Goal: Task Accomplishment & Management: Manage account settings

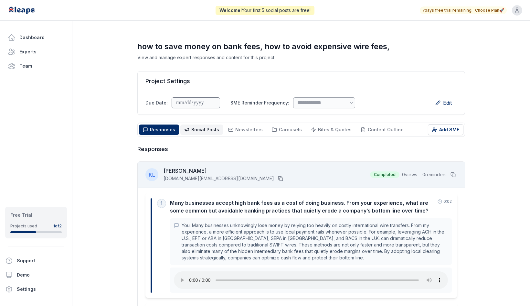
click at [206, 129] on span "Social Posts" at bounding box center [205, 129] width 28 height 5
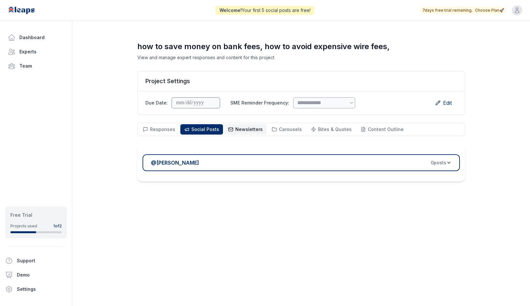
click at [237, 129] on span "Newsletters" at bounding box center [248, 128] width 27 height 5
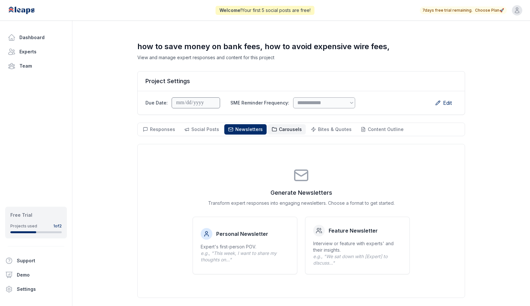
click at [281, 126] on button "Carousels Carousels" at bounding box center [287, 129] width 38 height 10
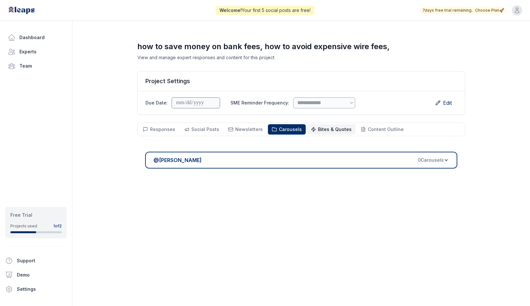
click at [328, 126] on span "Bites & Quotes" at bounding box center [335, 128] width 34 height 5
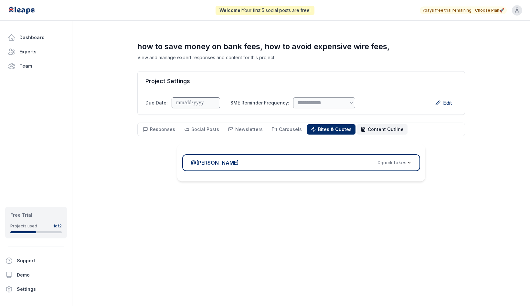
click at [371, 131] on span "Content Outline" at bounding box center [386, 128] width 36 height 5
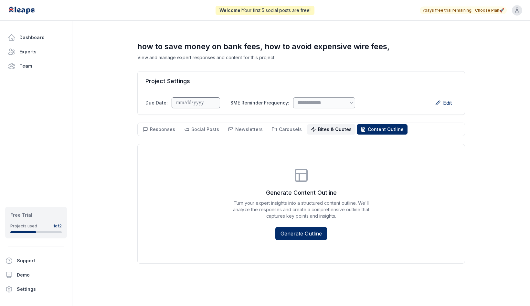
click at [329, 130] on span "Bites & Quotes" at bounding box center [335, 128] width 34 height 5
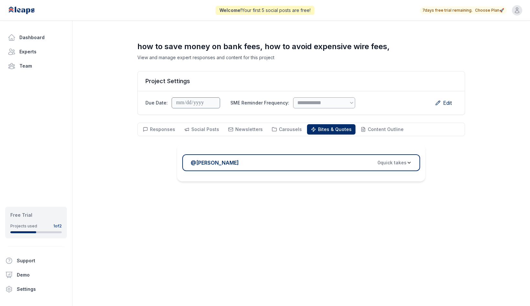
click at [334, 161] on div "@ [PERSON_NAME] 0 quick take s" at bounding box center [299, 163] width 216 height 8
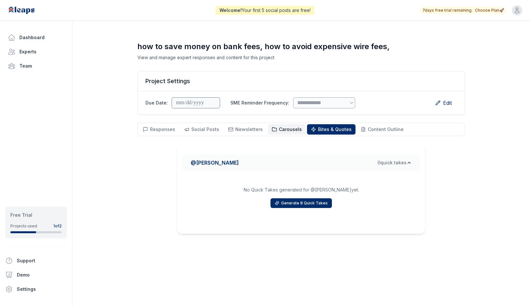
click at [287, 127] on span "Carousels" at bounding box center [290, 128] width 23 height 5
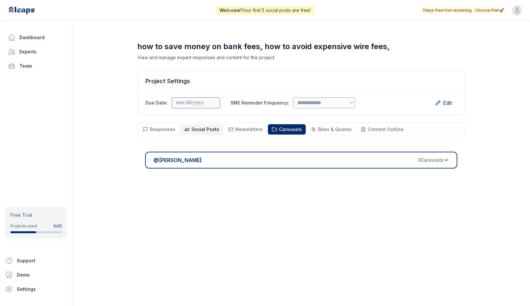
click at [195, 131] on span "Social Posts" at bounding box center [205, 128] width 28 height 5
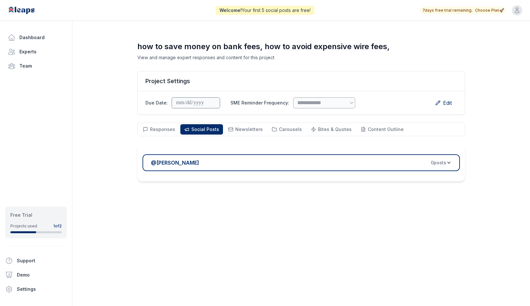
click at [416, 163] on span "0 post s" at bounding box center [439, 162] width 16 height 6
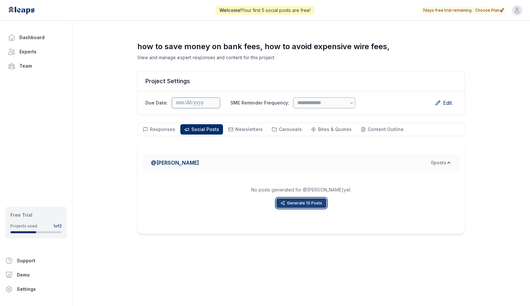
click at [302, 204] on button "Generate 10 Posts" at bounding box center [301, 203] width 50 height 10
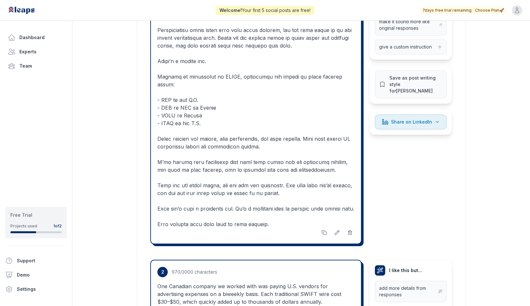
scroll to position [259, 0]
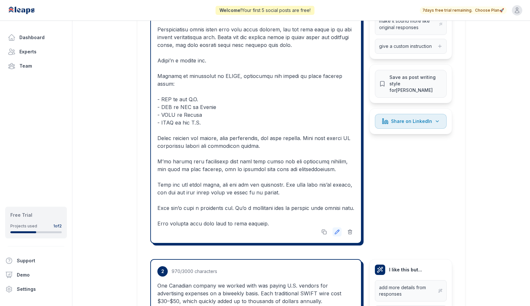
click at [335, 229] on icon at bounding box center [337, 231] width 5 height 5
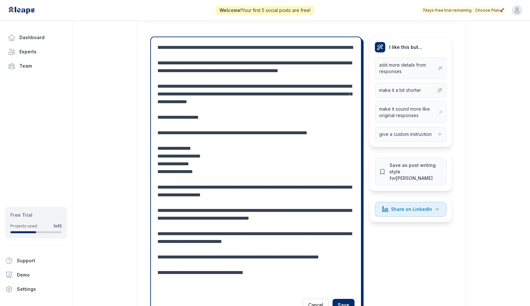
scroll to position [188, 0]
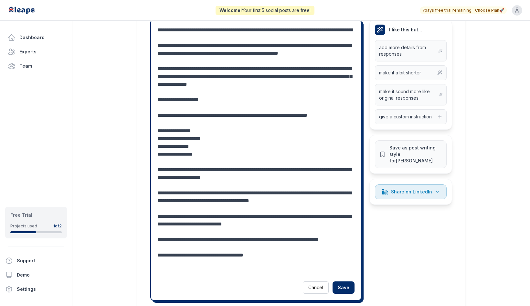
click at [172, 145] on textarea at bounding box center [255, 150] width 197 height 248
click at [188, 154] on textarea at bounding box center [255, 150] width 197 height 248
click at [175, 170] on textarea at bounding box center [255, 150] width 197 height 248
drag, startPoint x: 196, startPoint y: 168, endPoint x: 151, endPoint y: 169, distance: 45.3
click at [151, 170] on div "Cancel Save" at bounding box center [255, 159] width 211 height 281
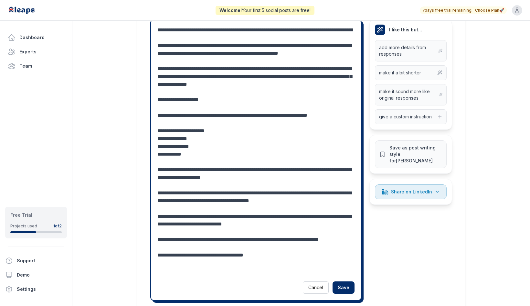
type textarea "**********"
click at [416, 117] on icon at bounding box center [439, 117] width 3 height 0
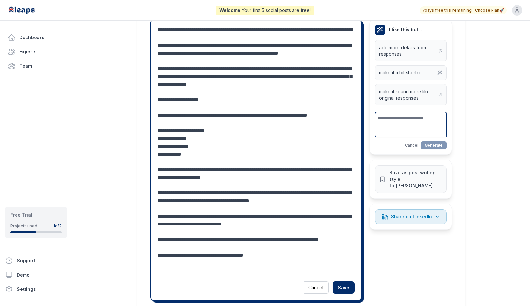
click at [416, 124] on textarea at bounding box center [411, 124] width 72 height 25
type textarea "**********"
click at [416, 143] on button "Generate" at bounding box center [434, 145] width 26 height 8
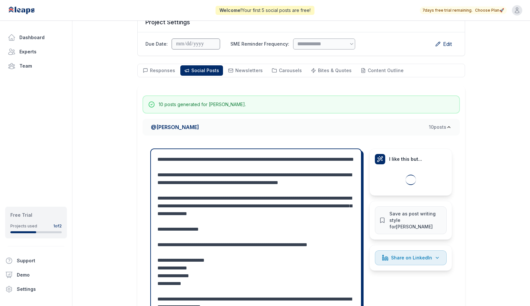
scroll to position [0, 0]
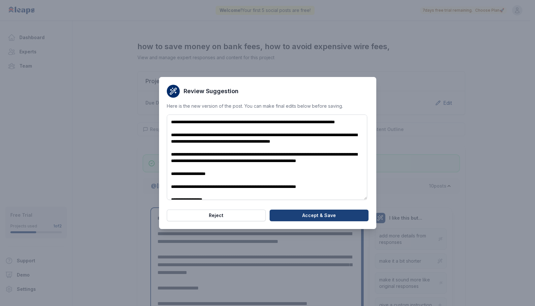
click at [331, 218] on button "Accept & Save" at bounding box center [319, 215] width 99 height 12
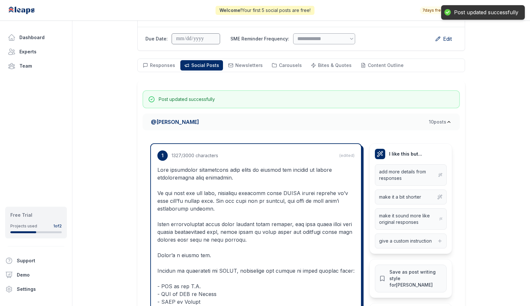
scroll to position [65, 0]
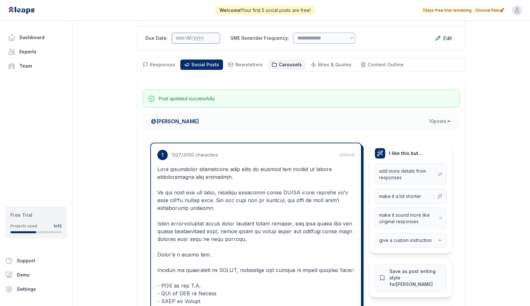
click at [272, 63] on icon at bounding box center [274, 64] width 5 height 5
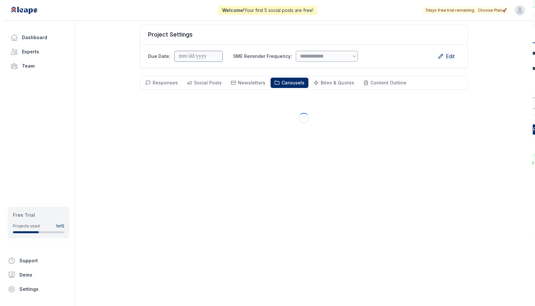
scroll to position [47, 0]
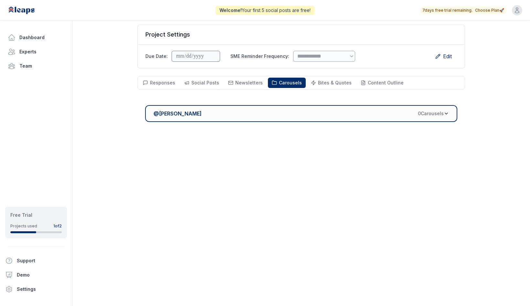
click at [416, 112] on span "0 Carousel s" at bounding box center [431, 113] width 26 height 6
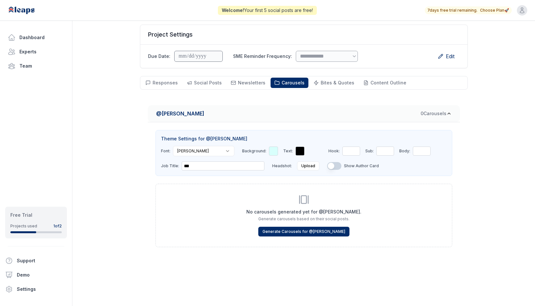
click at [212, 154] on html "**********" at bounding box center [267, 106] width 535 height 306
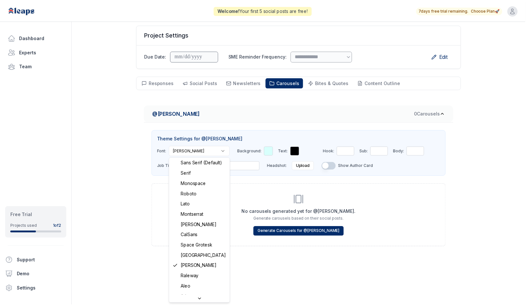
scroll to position [0, 0]
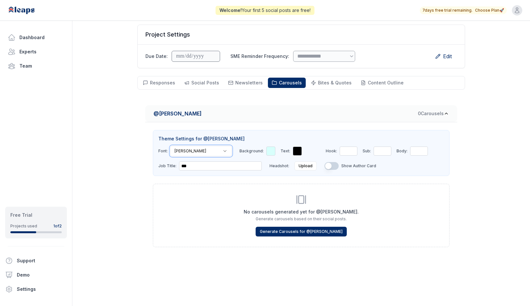
click at [249, 201] on html "**********" at bounding box center [265, 106] width 530 height 306
click at [266, 149] on div at bounding box center [270, 150] width 9 height 9
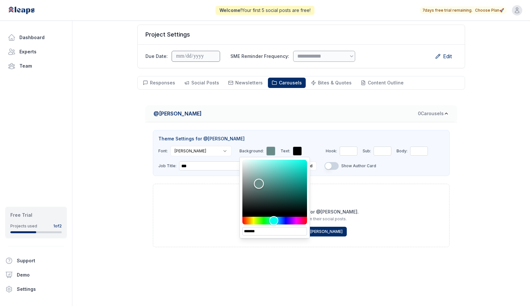
drag, startPoint x: 234, startPoint y: 160, endPoint x: 244, endPoint y: 184, distance: 25.6
click at [254, 184] on div "Color" at bounding box center [259, 184] width 10 height 10
drag, startPoint x: 255, startPoint y: 224, endPoint x: 257, endPoint y: 231, distance: 8.0
click at [257, 231] on div "*******" at bounding box center [274, 197] width 70 height 81
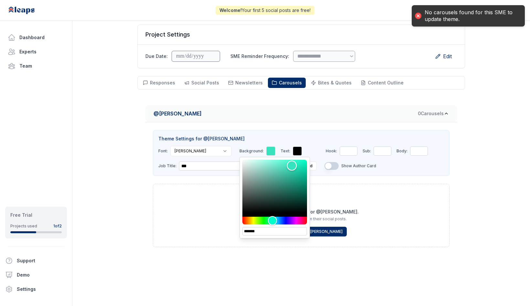
drag, startPoint x: 244, startPoint y: 185, endPoint x: 277, endPoint y: 165, distance: 37.9
click at [287, 165] on div "Color" at bounding box center [292, 166] width 10 height 10
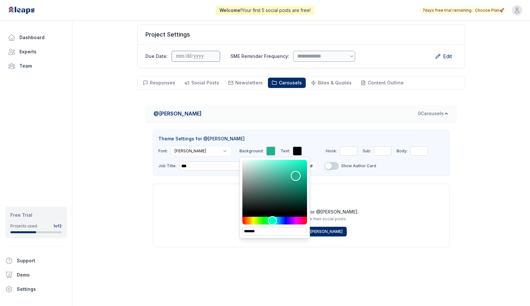
type input "*******"
drag, startPoint x: 274, startPoint y: 168, endPoint x: 281, endPoint y: 175, distance: 9.4
click at [291, 175] on div "Color" at bounding box center [296, 176] width 10 height 10
click at [293, 148] on div at bounding box center [297, 150] width 9 height 9
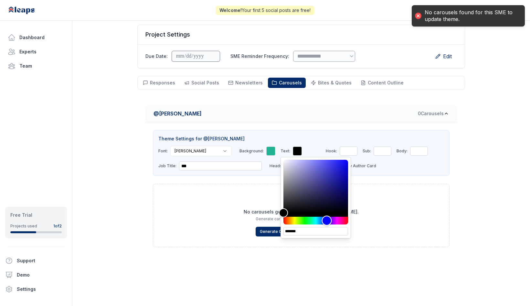
drag, startPoint x: 267, startPoint y: 219, endPoint x: 311, endPoint y: 218, distance: 44.3
click at [322, 218] on div "Hue" at bounding box center [327, 221] width 10 height 10
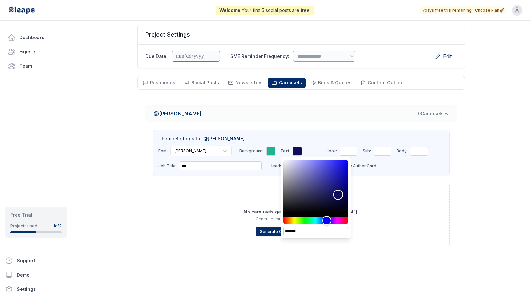
drag, startPoint x: 267, startPoint y: 213, endPoint x: 322, endPoint y: 195, distance: 58.2
click at [333, 195] on div "Color" at bounding box center [338, 195] width 10 height 10
click at [320, 221] on div "Hue" at bounding box center [325, 221] width 10 height 10
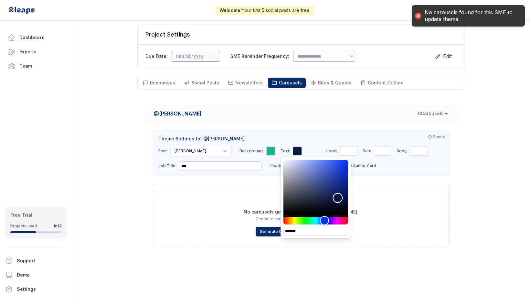
type input "*******"
drag, startPoint x: 323, startPoint y: 193, endPoint x: 323, endPoint y: 196, distance: 3.6
click at [334, 196] on div "Color" at bounding box center [339, 196] width 10 height 10
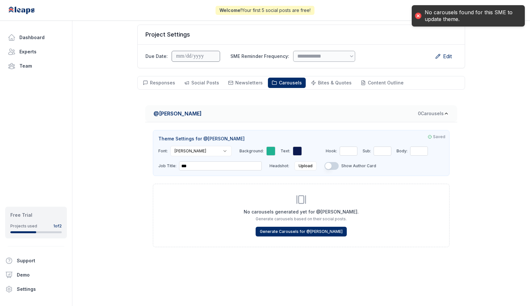
click at [359, 194] on div "No carousels generated yet for @ [PERSON_NAME] . Generate carousels based on th…" at bounding box center [301, 215] width 297 height 63
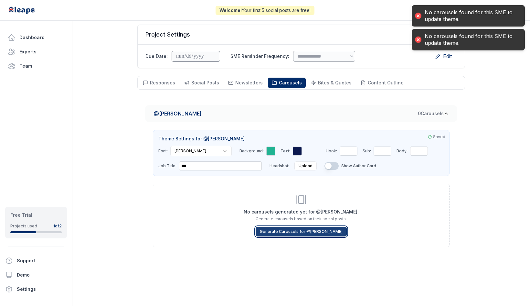
click at [328, 234] on button "Generate Carousels for @ [PERSON_NAME]" at bounding box center [301, 232] width 91 height 10
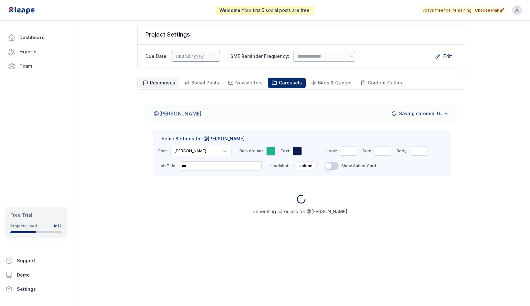
click at [165, 85] on span "Responses" at bounding box center [162, 82] width 25 height 5
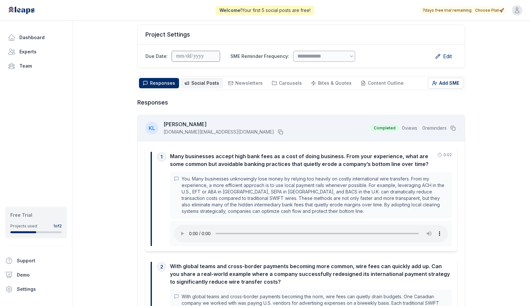
click at [192, 85] on span "Social Posts" at bounding box center [205, 82] width 28 height 5
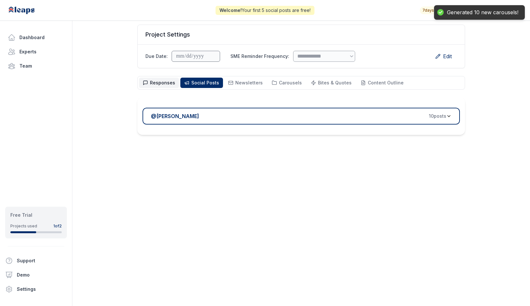
click at [165, 83] on span "Responses" at bounding box center [162, 82] width 25 height 5
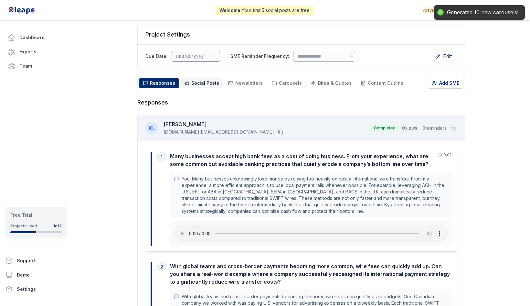
click at [196, 81] on span "Social Posts" at bounding box center [205, 82] width 28 height 5
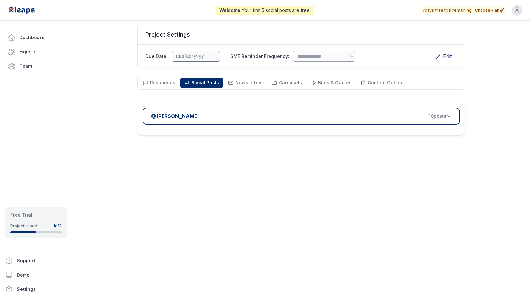
click at [239, 117] on div "@ [PERSON_NAME] 10 post s" at bounding box center [298, 116] width 295 height 8
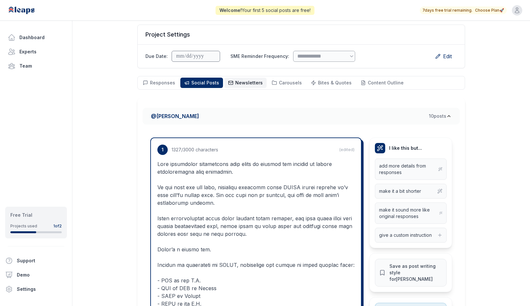
click at [230, 87] on button "Newsletters Newsletters" at bounding box center [245, 83] width 42 height 10
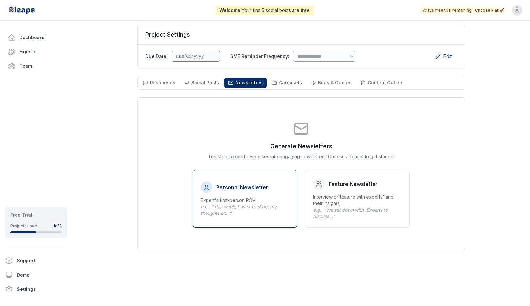
click at [273, 182] on div "Personal Newsletter" at bounding box center [245, 187] width 89 height 12
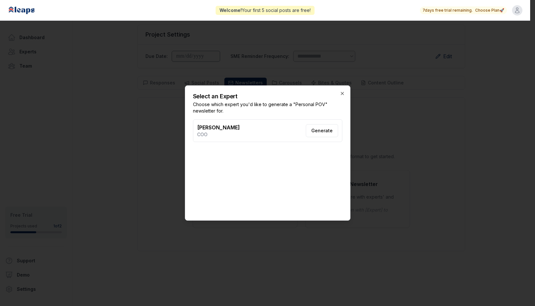
click at [322, 128] on button "Generate" at bounding box center [322, 130] width 32 height 13
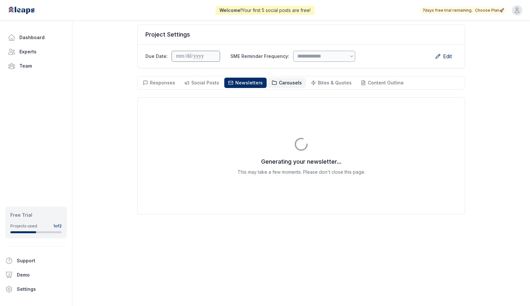
click at [284, 86] on button "Carousels Carousels" at bounding box center [287, 83] width 38 height 10
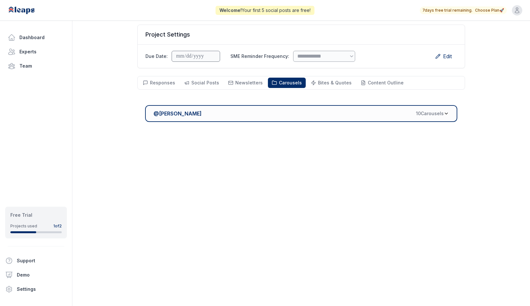
click at [301, 110] on div "@ [PERSON_NAME] 10 Carousel s" at bounding box center [299, 114] width 290 height 8
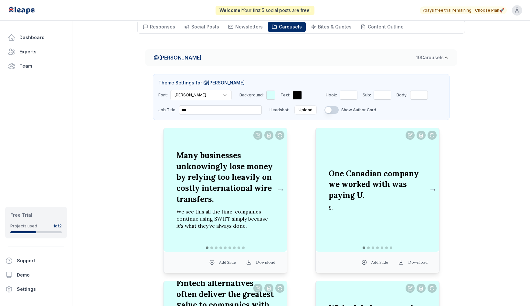
scroll to position [111, 0]
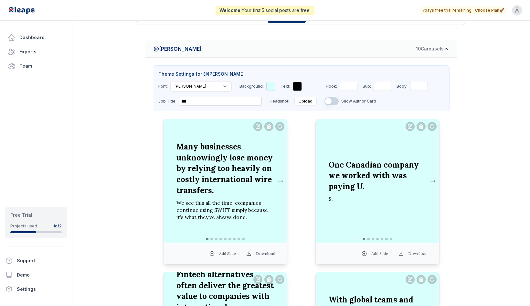
click at [266, 84] on div at bounding box center [270, 86] width 9 height 9
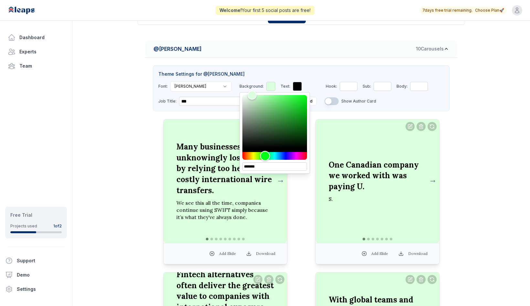
drag, startPoint x: 260, startPoint y: 154, endPoint x: 250, endPoint y: 171, distance: 19.7
click at [250, 171] on div "*******" at bounding box center [274, 132] width 70 height 81
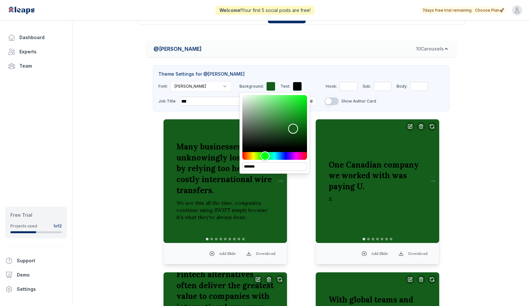
drag, startPoint x: 237, startPoint y: 98, endPoint x: 278, endPoint y: 129, distance: 51.0
click at [288, 129] on div "Color" at bounding box center [293, 129] width 10 height 10
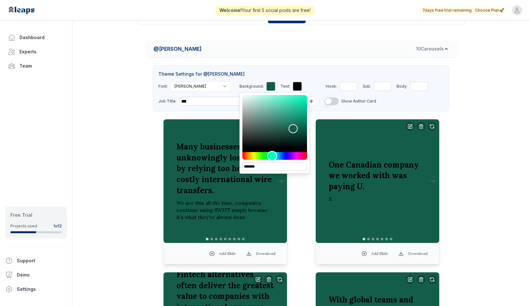
drag, startPoint x: 250, startPoint y: 156, endPoint x: 257, endPoint y: 163, distance: 10.3
click at [257, 163] on div "*******" at bounding box center [274, 132] width 70 height 81
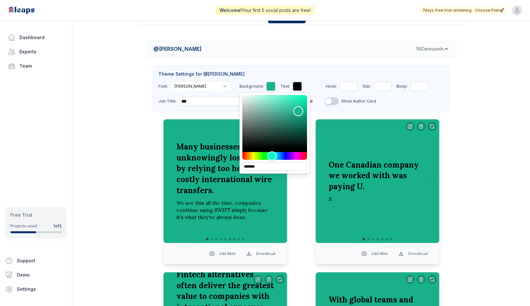
type input "*******"
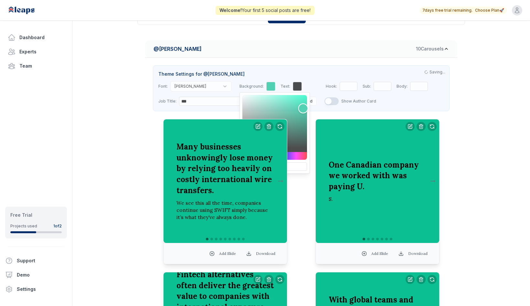
drag, startPoint x: 276, startPoint y: 128, endPoint x: 288, endPoint y: 108, distance: 22.9
click at [298, 108] on div "Color" at bounding box center [303, 108] width 10 height 10
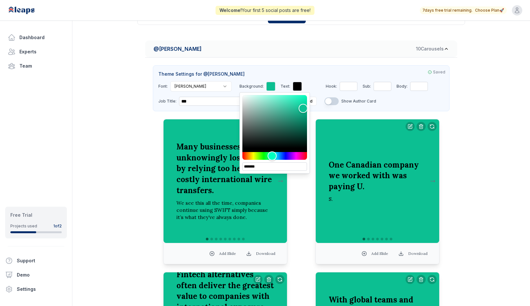
click at [281, 80] on div "Saved Theme Settings for @ [PERSON_NAME]: [PERSON_NAME] Background: ******* Tex…" at bounding box center [301, 88] width 297 height 46
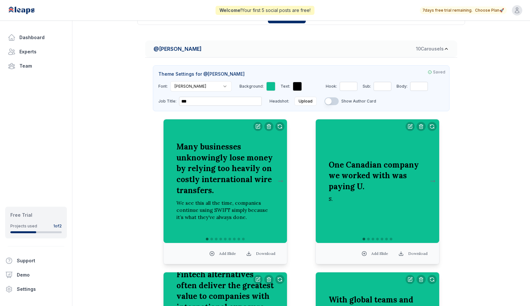
click at [293, 85] on div at bounding box center [297, 86] width 9 height 9
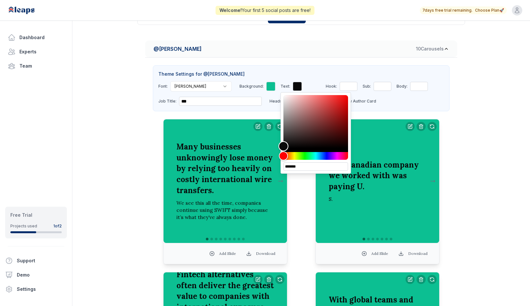
click at [279, 146] on div "Color" at bounding box center [284, 146] width 10 height 10
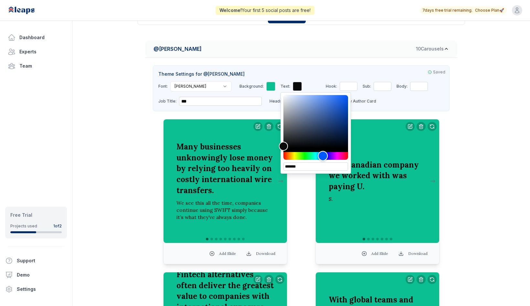
drag, startPoint x: 264, startPoint y: 159, endPoint x: 307, endPoint y: 154, distance: 42.9
click at [318, 154] on div "Hue" at bounding box center [323, 156] width 10 height 10
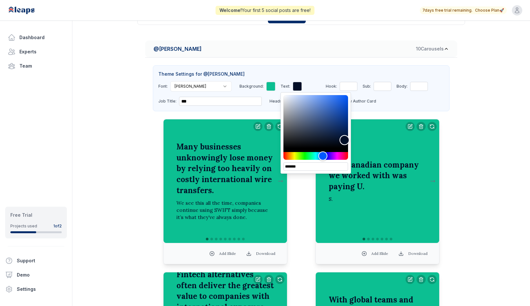
type input "*******"
drag, startPoint x: 270, startPoint y: 144, endPoint x: 329, endPoint y: 141, distance: 59.3
click at [340, 141] on div "Color" at bounding box center [345, 141] width 10 height 10
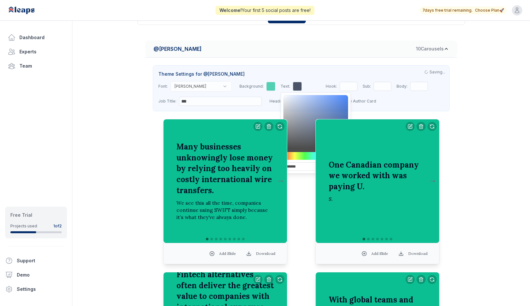
drag, startPoint x: 145, startPoint y: 170, endPoint x: 156, endPoint y: 159, distance: 15.8
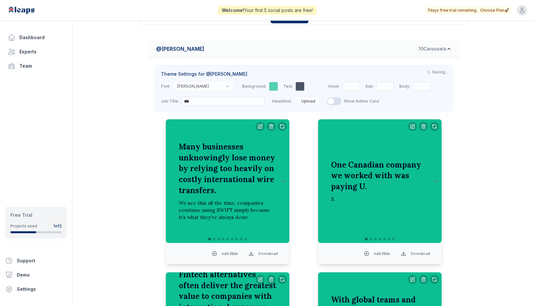
click at [209, 85] on html "**********" at bounding box center [267, 42] width 535 height 306
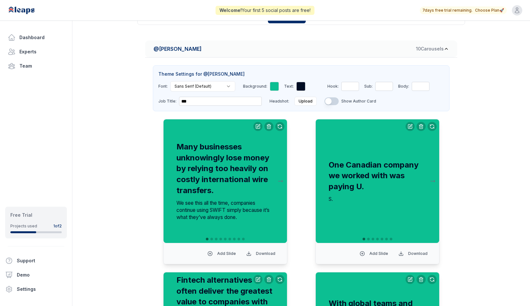
click at [200, 80] on div "Theme Settings for @ [PERSON_NAME]: Sans Serif (Default) Background: Text: Hook…" at bounding box center [301, 88] width 297 height 46
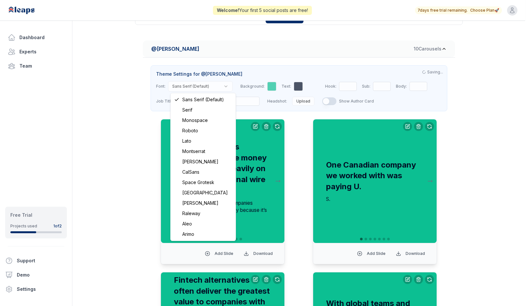
click at [196, 81] on html "**********" at bounding box center [265, 42] width 530 height 306
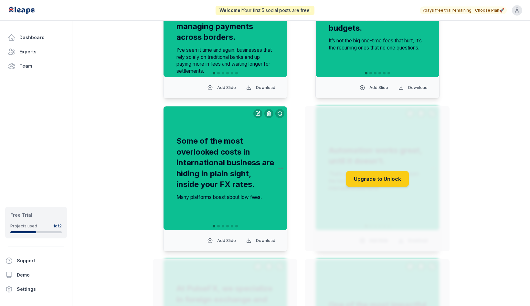
scroll to position [434, 0]
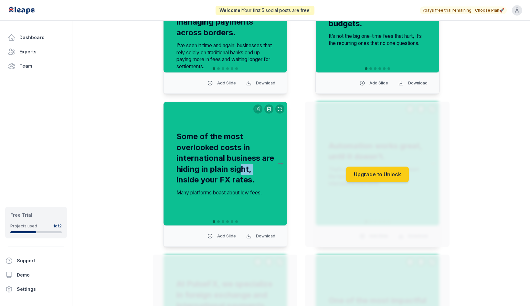
drag, startPoint x: 258, startPoint y: 164, endPoint x: 169, endPoint y: 184, distance: 91.7
click at [169, 184] on div "Some of the most overlooked costs in international business are hiding in plain…" at bounding box center [225, 163] width 123 height 123
click at [276, 167] on div "Some of the most overlooked costs in international business are hiding in plain…" at bounding box center [225, 164] width 108 height 76
click at [281, 163] on button at bounding box center [281, 163] width 8 height 13
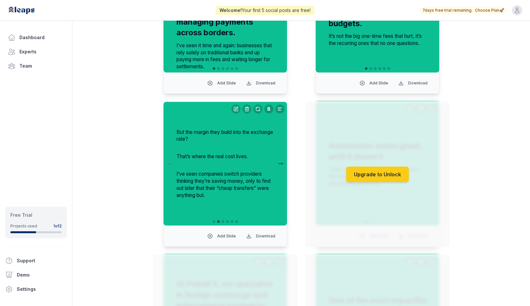
click at [281, 163] on button at bounding box center [281, 163] width 8 height 13
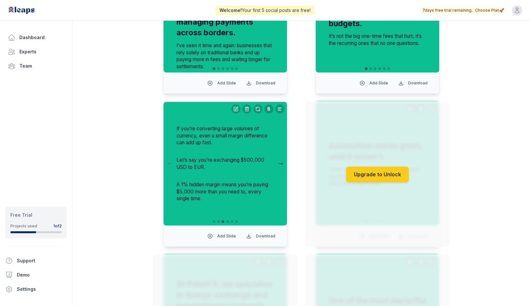
click at [281, 163] on button at bounding box center [281, 163] width 8 height 13
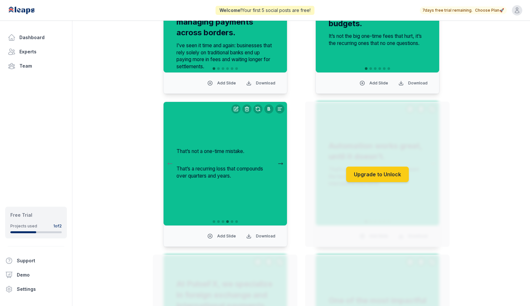
click at [281, 163] on button at bounding box center [281, 163] width 8 height 13
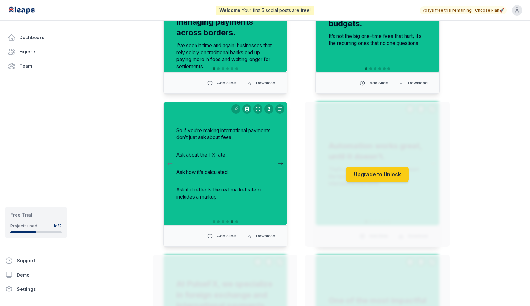
click at [281, 163] on button at bounding box center [281, 163] width 8 height 13
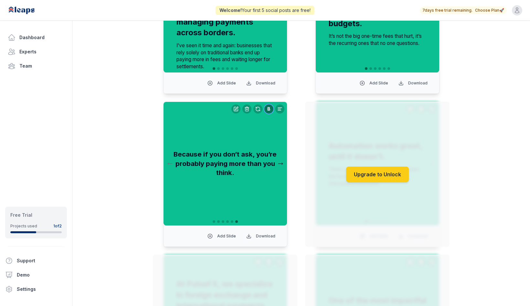
click at [281, 163] on button at bounding box center [281, 163] width 8 height 13
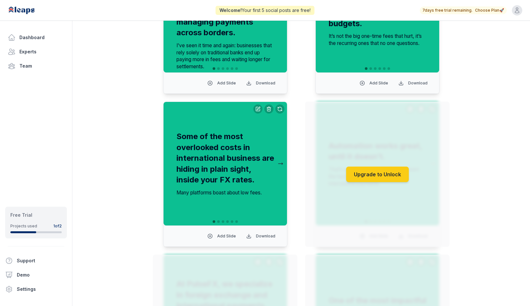
click at [281, 163] on button at bounding box center [281, 163] width 8 height 13
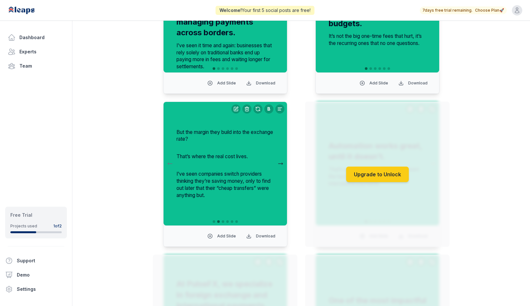
click at [281, 163] on button at bounding box center [281, 163] width 8 height 13
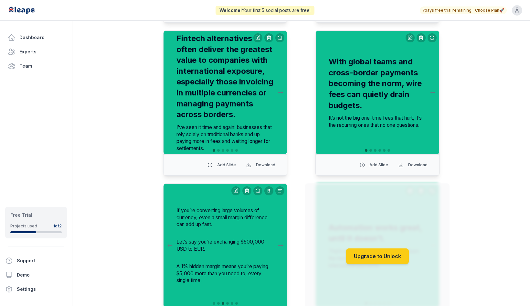
scroll to position [305, 0]
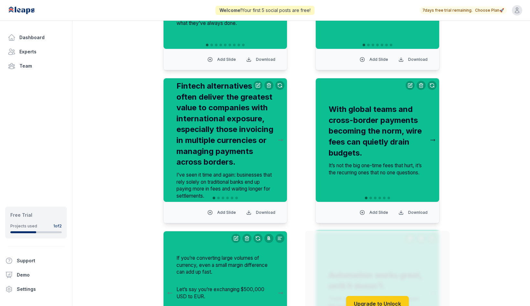
click at [416, 137] on button at bounding box center [433, 139] width 8 height 13
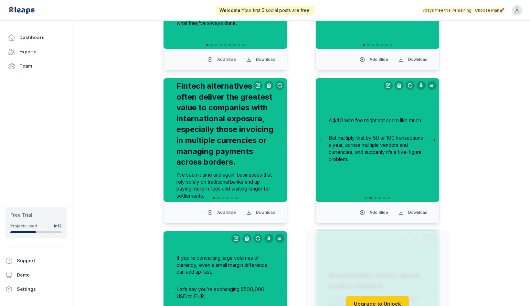
click at [416, 137] on button at bounding box center [433, 139] width 8 height 13
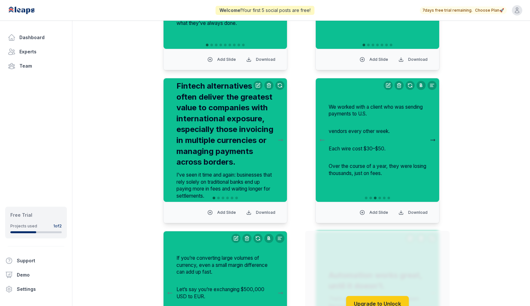
click at [416, 137] on button at bounding box center [433, 139] width 8 height 13
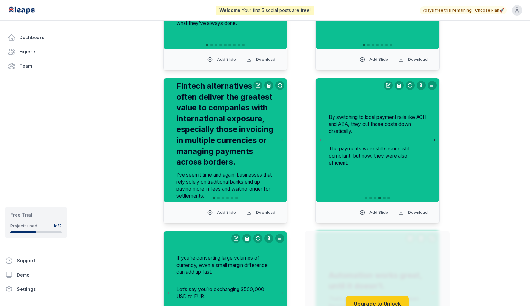
click at [416, 137] on button at bounding box center [433, 139] width 8 height 13
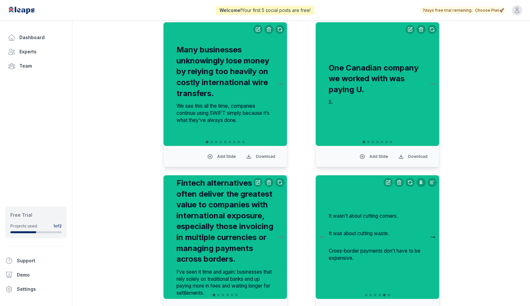
scroll to position [143, 0]
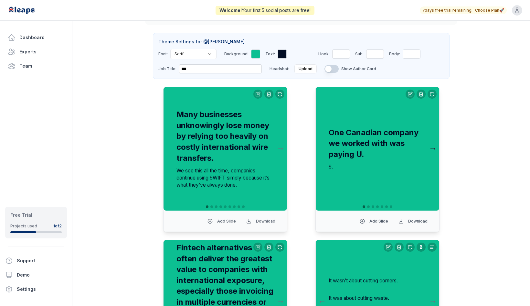
click at [416, 150] on button at bounding box center [433, 148] width 8 height 13
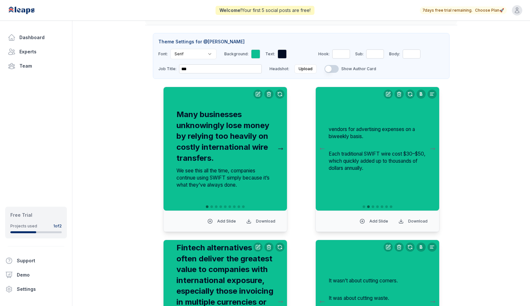
click at [280, 147] on button at bounding box center [281, 148] width 8 height 13
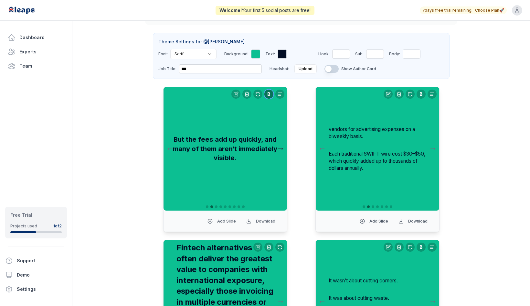
click at [280, 147] on button at bounding box center [281, 148] width 8 height 13
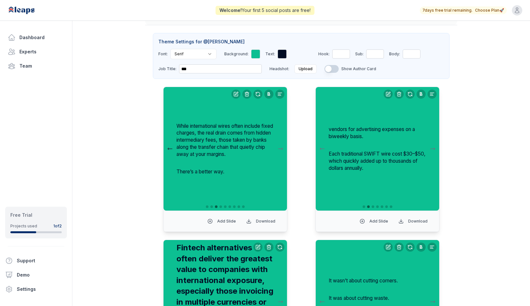
click at [166, 148] on button at bounding box center [170, 148] width 8 height 13
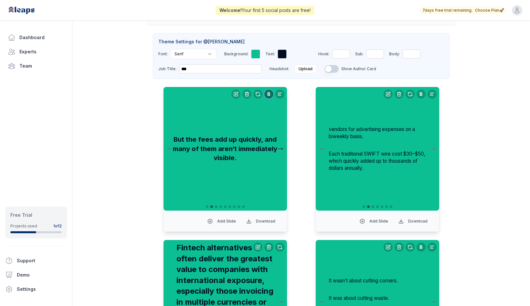
click at [280, 145] on button at bounding box center [281, 148] width 8 height 13
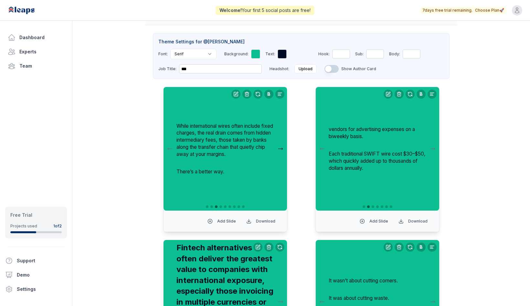
click at [280, 145] on button at bounding box center [281, 148] width 8 height 13
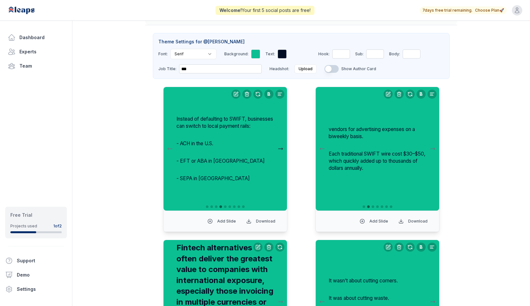
click at [280, 145] on button at bounding box center [281, 148] width 8 height 13
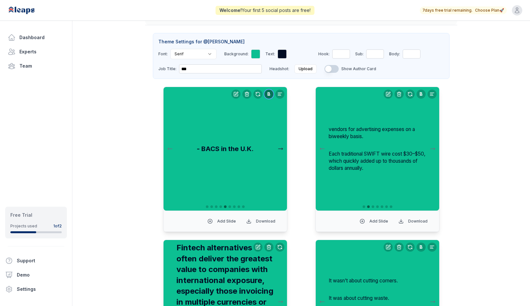
click at [280, 145] on button at bounding box center [281, 148] width 8 height 13
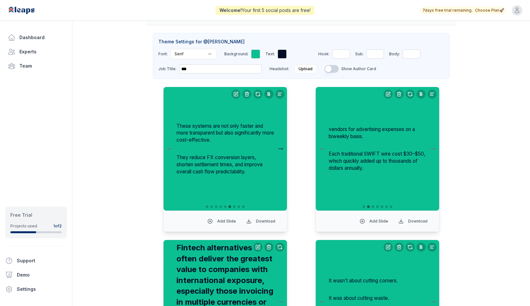
click at [280, 145] on button at bounding box center [281, 148] width 8 height 13
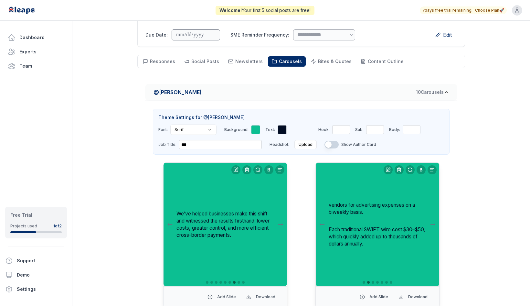
scroll to position [47, 0]
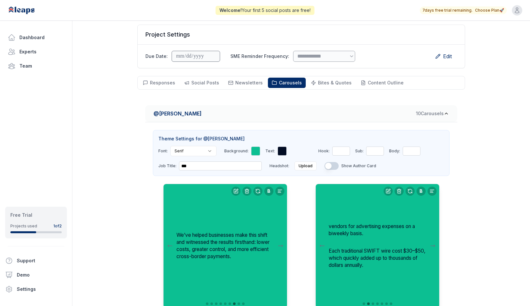
click at [302, 165] on button "Upload" at bounding box center [305, 165] width 22 height 9
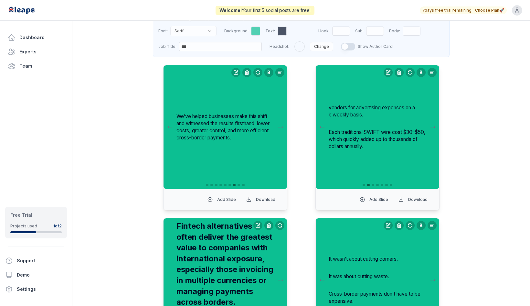
scroll to position [176, 0]
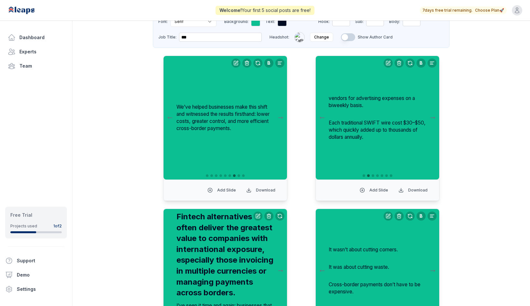
click at [226, 140] on div "We’ve helped businesses make this shift and witnessed the results firsthand: lo…" at bounding box center [225, 117] width 108 height 49
click at [165, 114] on div "We’ve helped businesses make this shift and witnessed the results firsthand: lo…" at bounding box center [225, 117] width 123 height 123
click at [169, 118] on button at bounding box center [170, 117] width 8 height 13
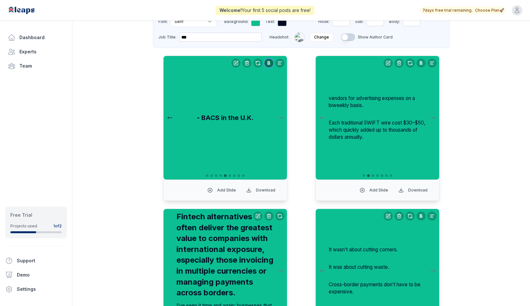
click at [169, 118] on button at bounding box center [170, 117] width 8 height 13
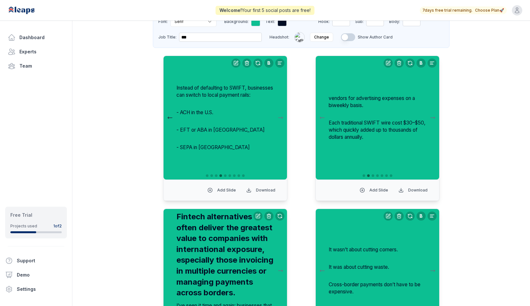
click at [169, 118] on button at bounding box center [170, 117] width 8 height 13
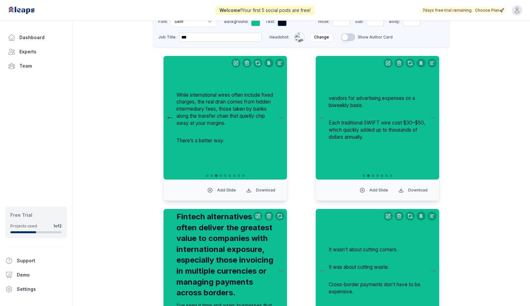
click at [169, 118] on button at bounding box center [170, 117] width 8 height 13
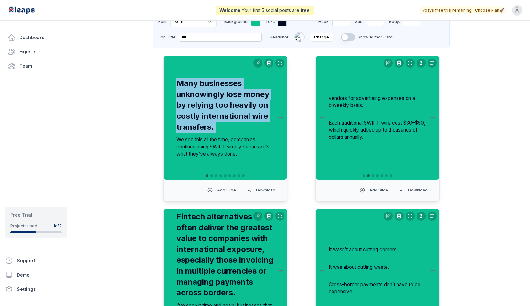
click at [169, 118] on div "Many businesses unknowingly lose money by relying too heavily on costly interna…" at bounding box center [225, 117] width 123 height 123
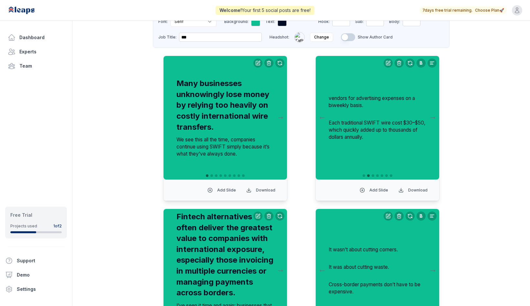
drag, startPoint x: 169, startPoint y: 118, endPoint x: 242, endPoint y: 159, distance: 83.7
click at [240, 162] on div "Many businesses unknowingly lose money by relying too heavily on costly interna…" at bounding box center [225, 117] width 123 height 123
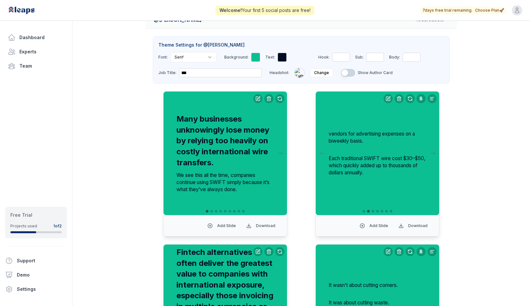
scroll to position [79, 0]
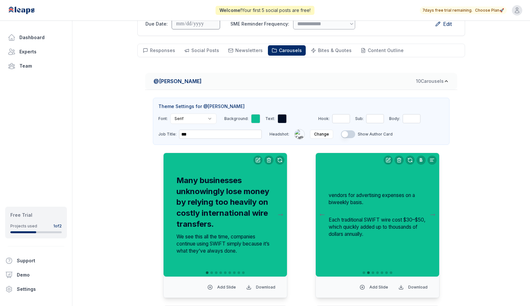
click at [346, 135] on button "Show Author Card" at bounding box center [348, 134] width 14 height 8
click at [331, 49] on span "Bites & Quotes" at bounding box center [335, 50] width 34 height 5
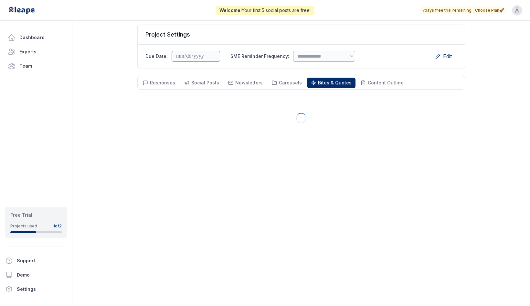
scroll to position [47, 0]
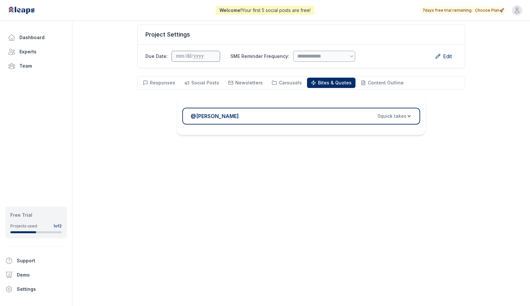
click at [326, 114] on div "@ [PERSON_NAME] 0 quick take s" at bounding box center [299, 116] width 216 height 8
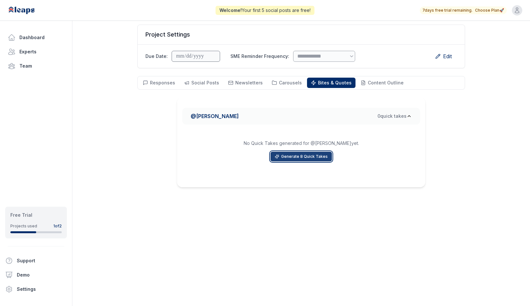
click at [315, 156] on button "Generate 8 Quick Takes" at bounding box center [301, 157] width 61 height 10
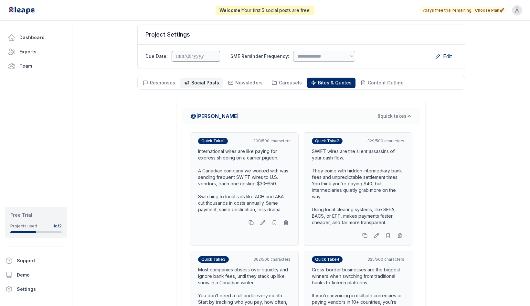
click at [200, 83] on span "Social Posts" at bounding box center [205, 82] width 28 height 5
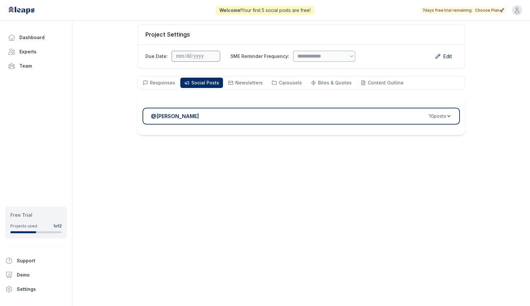
click at [357, 118] on div "@ [PERSON_NAME] 10 post s" at bounding box center [298, 116] width 295 height 8
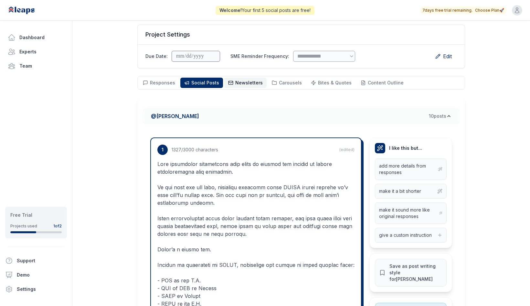
click at [252, 82] on span "Newsletters" at bounding box center [248, 82] width 27 height 5
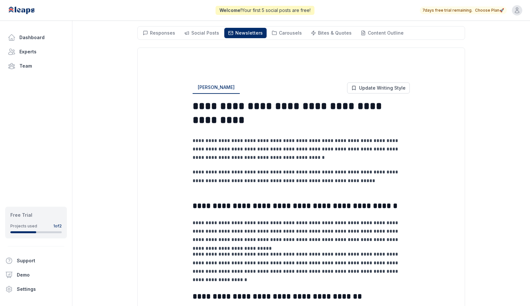
scroll to position [85, 0]
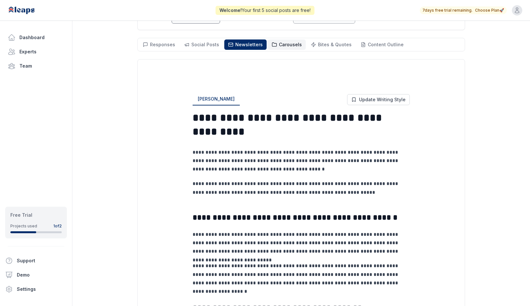
click at [281, 45] on span "Carousels" at bounding box center [290, 44] width 23 height 5
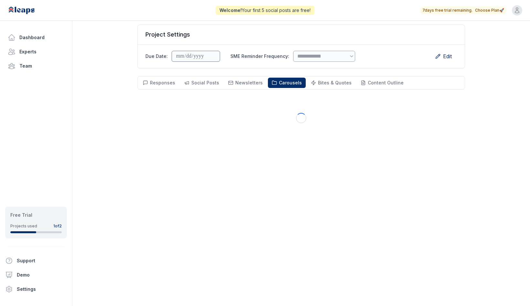
scroll to position [47, 0]
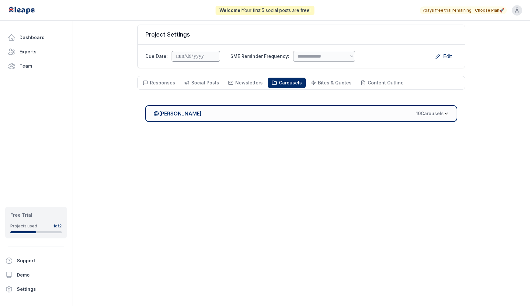
click at [303, 110] on div "@ [PERSON_NAME] 10 Carousel s" at bounding box center [299, 114] width 290 height 8
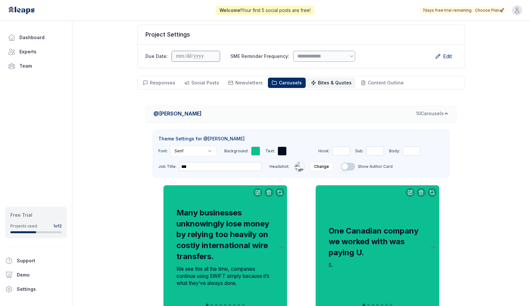
click at [325, 83] on span "Bites & Quotes" at bounding box center [335, 82] width 34 height 5
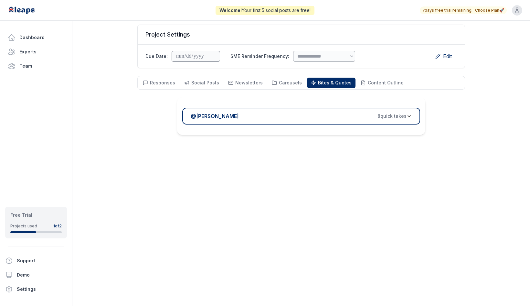
click at [306, 119] on div "@ [PERSON_NAME] 8 quick take s" at bounding box center [299, 116] width 216 height 8
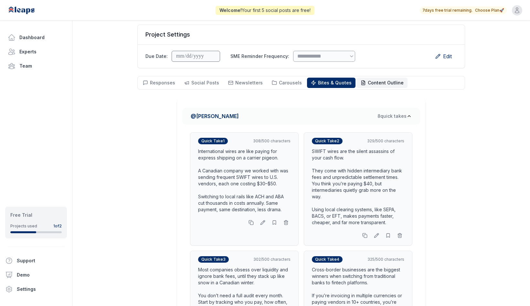
click at [361, 82] on icon at bounding box center [363, 82] width 5 height 5
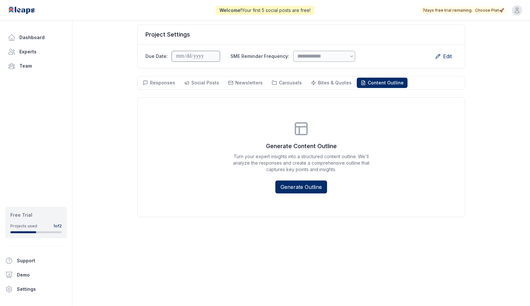
click at [416, 10] on span "7 days free trial remaining." at bounding box center [447, 10] width 50 height 5
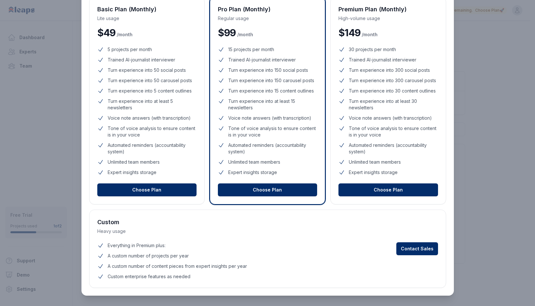
scroll to position [0, 0]
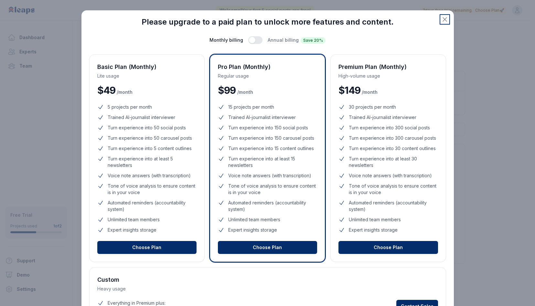
click at [416, 21] on icon "button" at bounding box center [445, 19] width 4 height 4
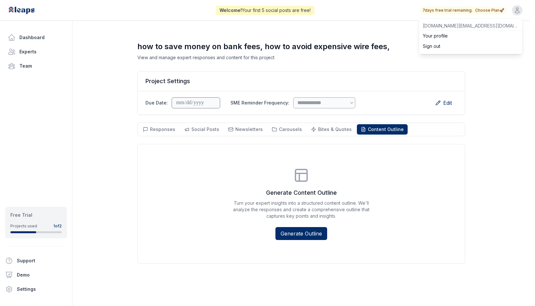
click at [416, 8] on icon "button" at bounding box center [517, 10] width 6 height 6
click at [416, 32] on link "Your profile" at bounding box center [470, 36] width 103 height 10
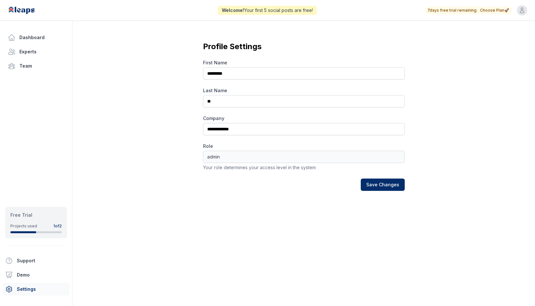
click at [34, 290] on link "Settings" at bounding box center [36, 288] width 67 height 13
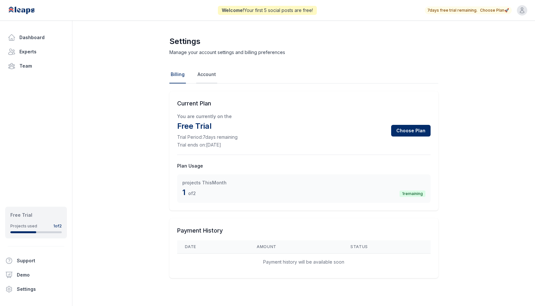
click at [205, 75] on link "Account" at bounding box center [206, 74] width 21 height 17
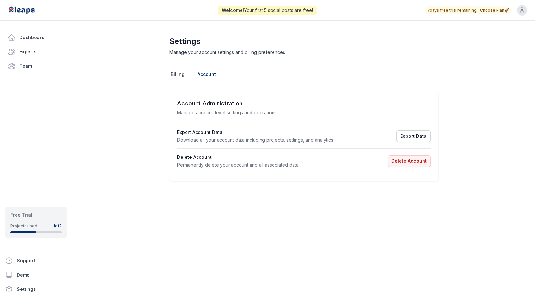
click at [178, 78] on link "Billing" at bounding box center [177, 74] width 16 height 17
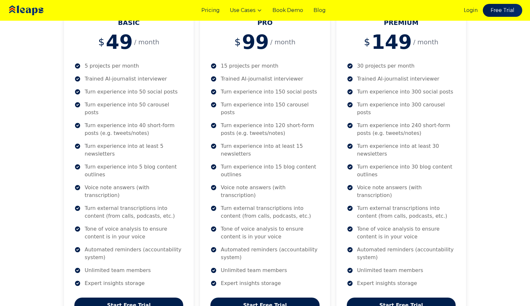
scroll to position [137, 0]
